Goal: Information Seeking & Learning: Learn about a topic

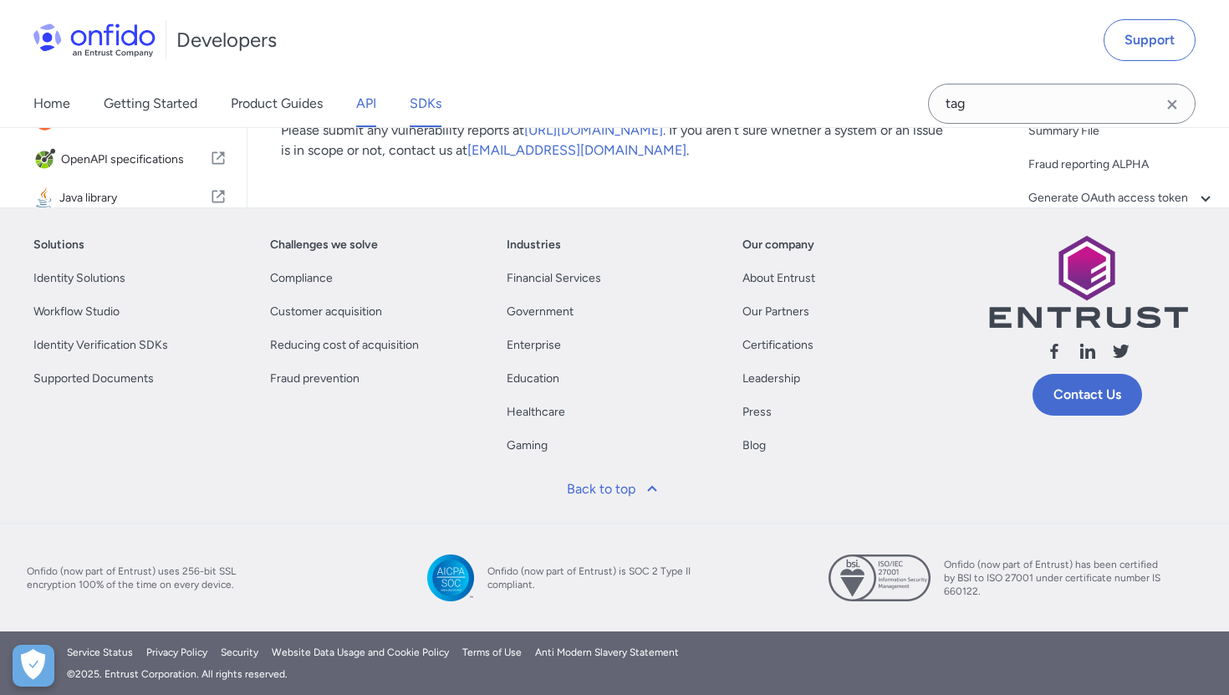
scroll to position [196083, 0]
click at [437, 105] on link "SDKs" at bounding box center [426, 103] width 32 height 47
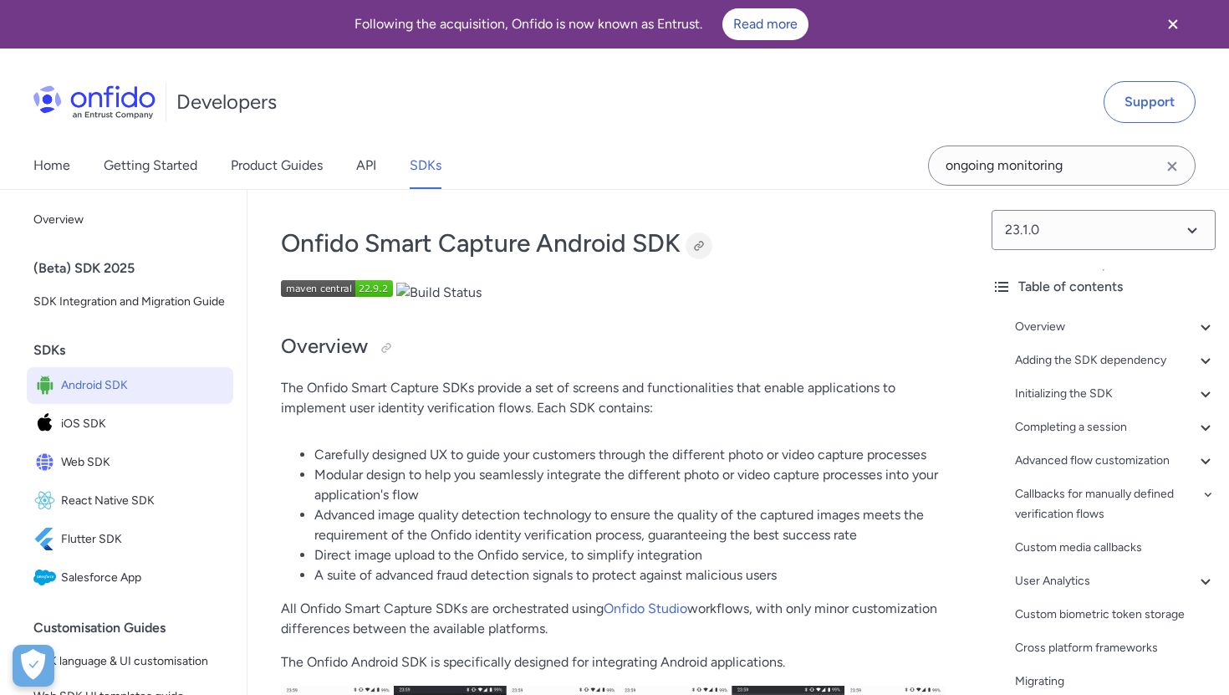
click at [697, 238] on div at bounding box center [699, 246] width 27 height 27
click at [89, 427] on span "iOS SDK" at bounding box center [144, 423] width 166 height 23
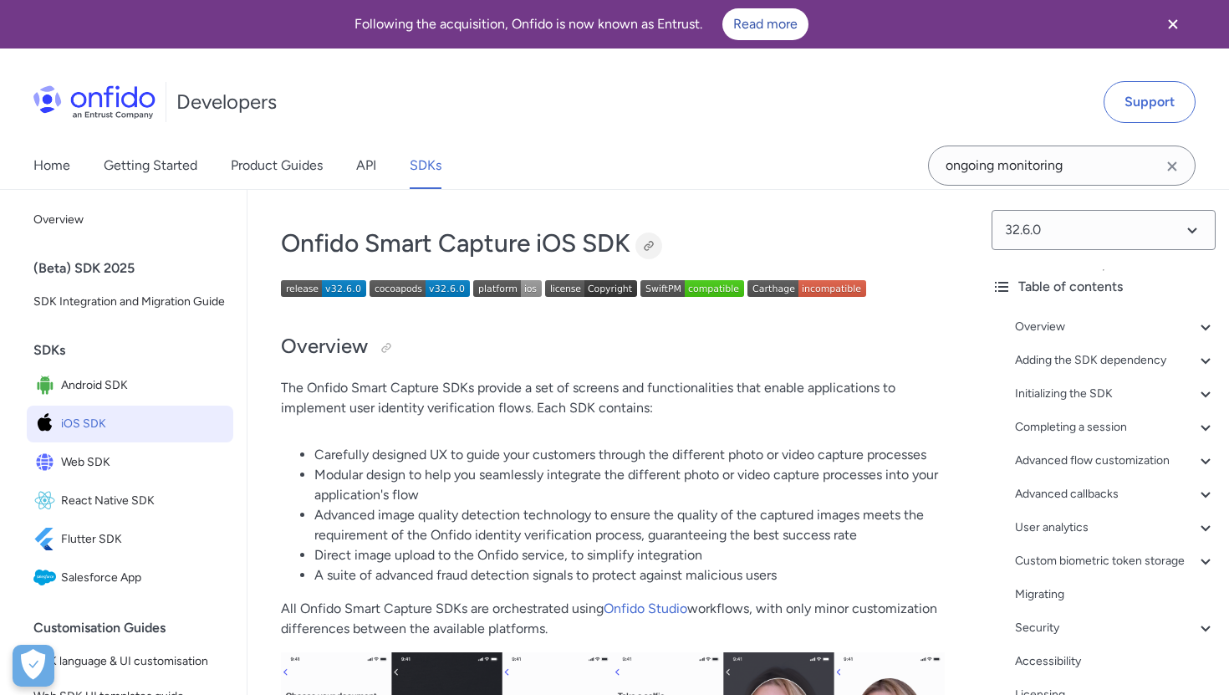
click at [648, 241] on div at bounding box center [648, 245] width 13 height 13
click at [365, 165] on link "API" at bounding box center [366, 165] width 20 height 47
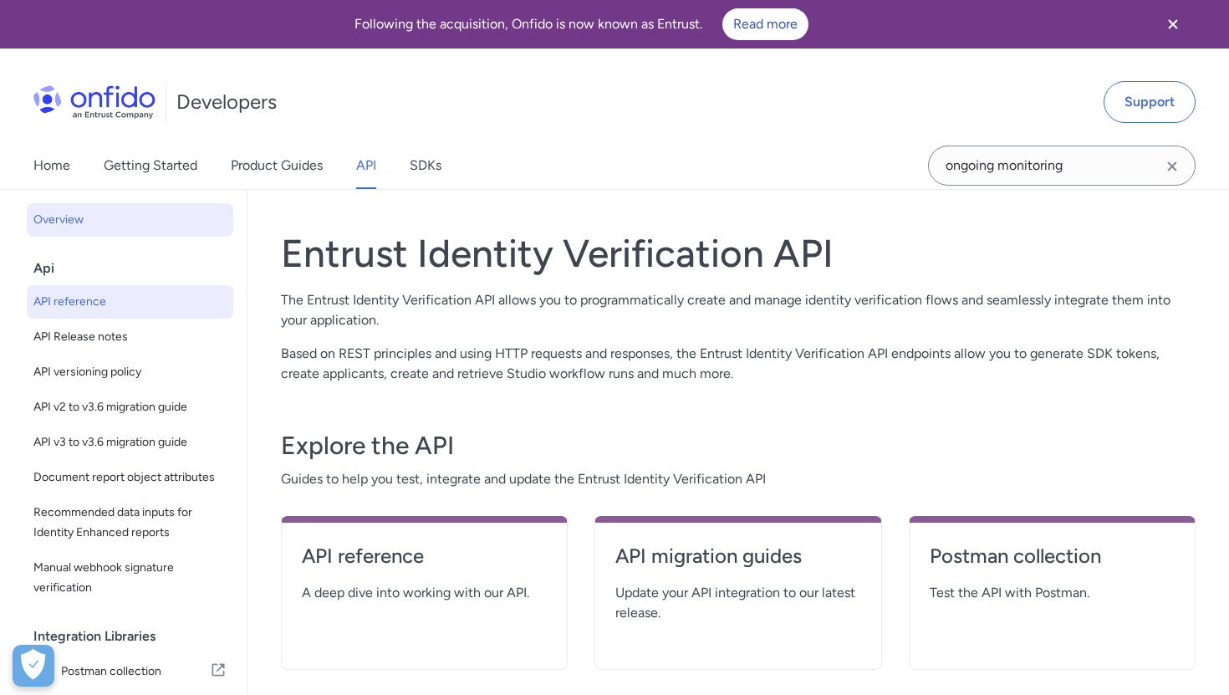
click at [88, 290] on link "API reference" at bounding box center [130, 301] width 207 height 33
